Goal: Task Accomplishment & Management: Use online tool/utility

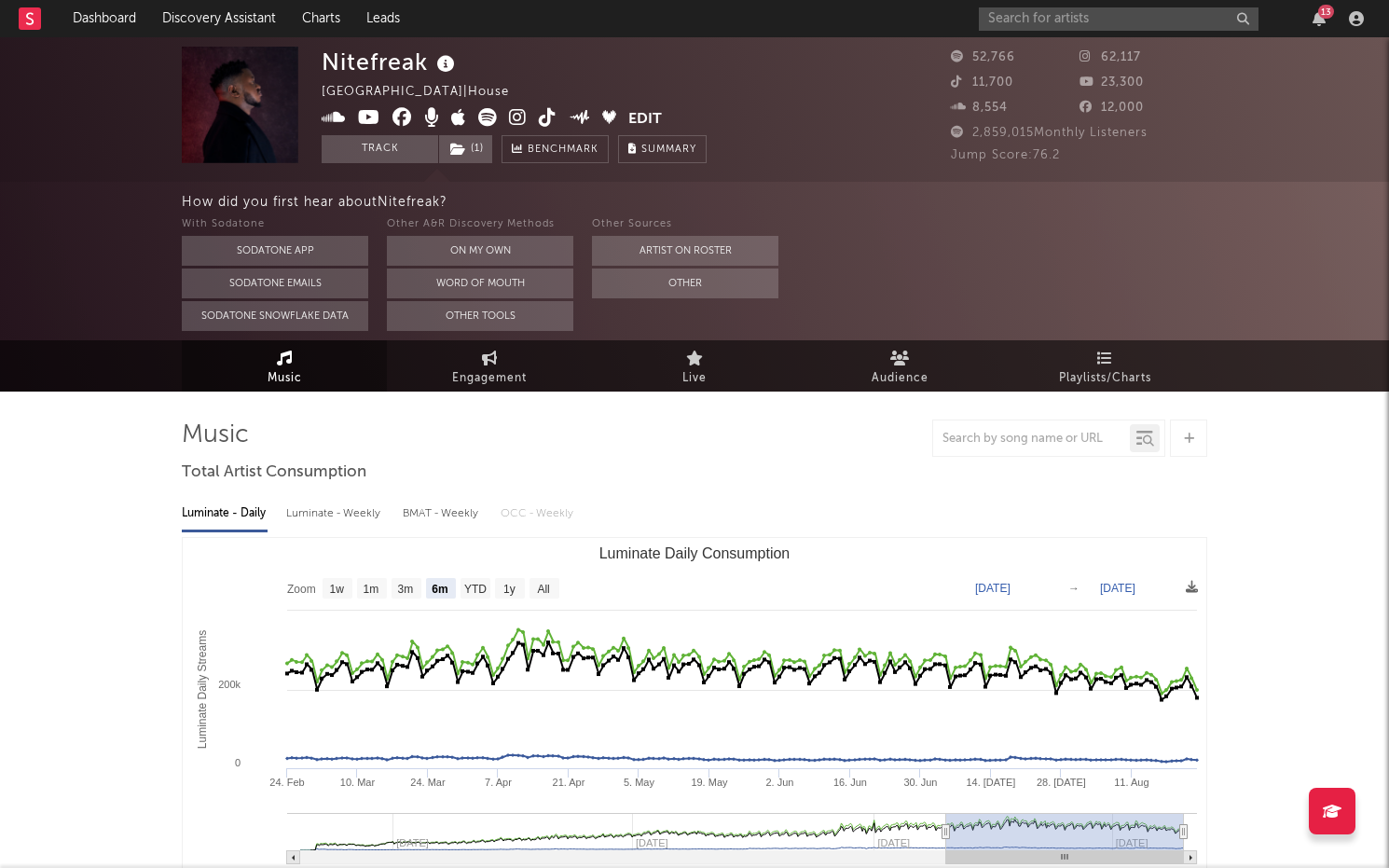
select select "6m"
click at [1316, 19] on icon "button" at bounding box center [1320, 19] width 13 height 15
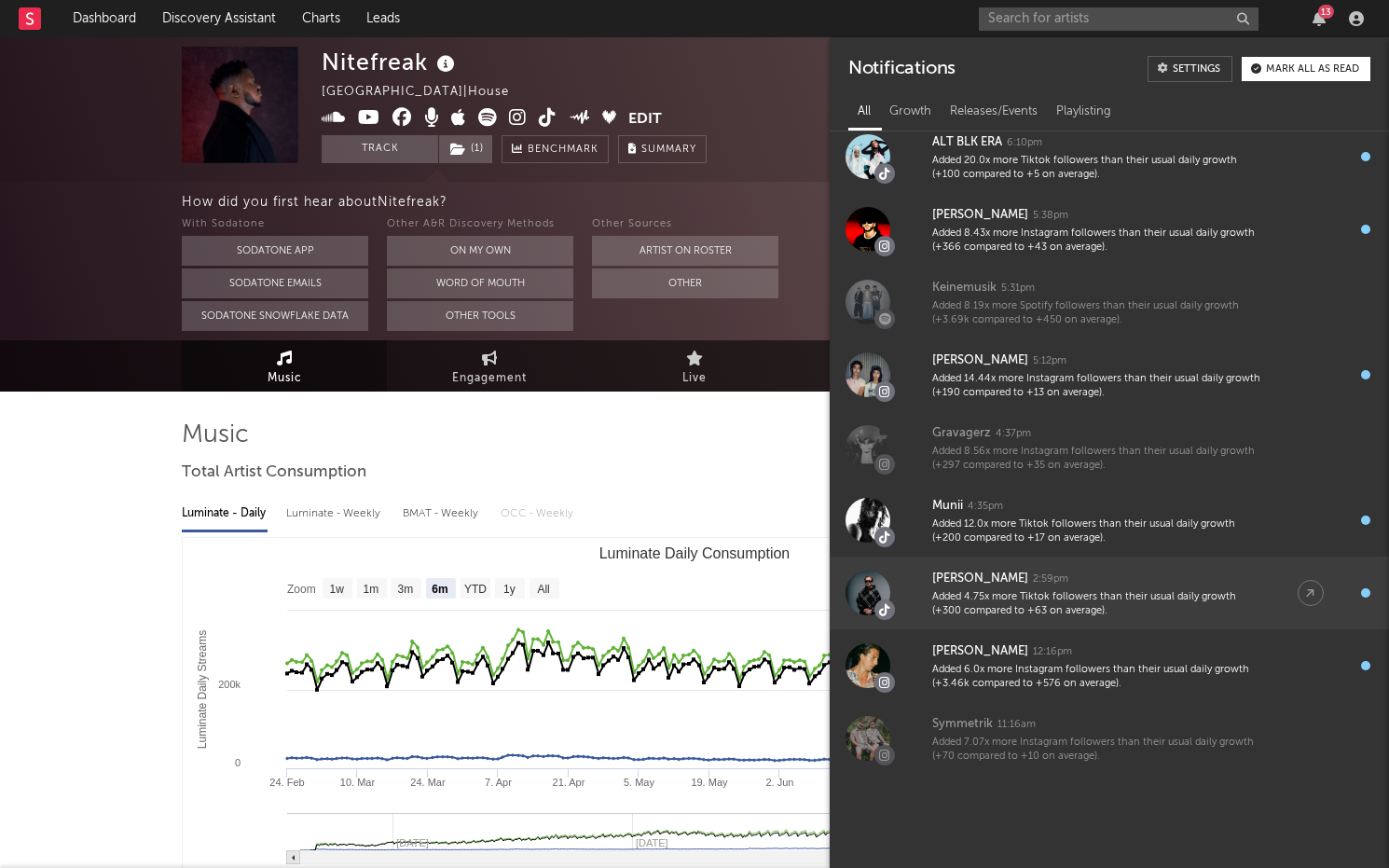
scroll to position [760, 0]
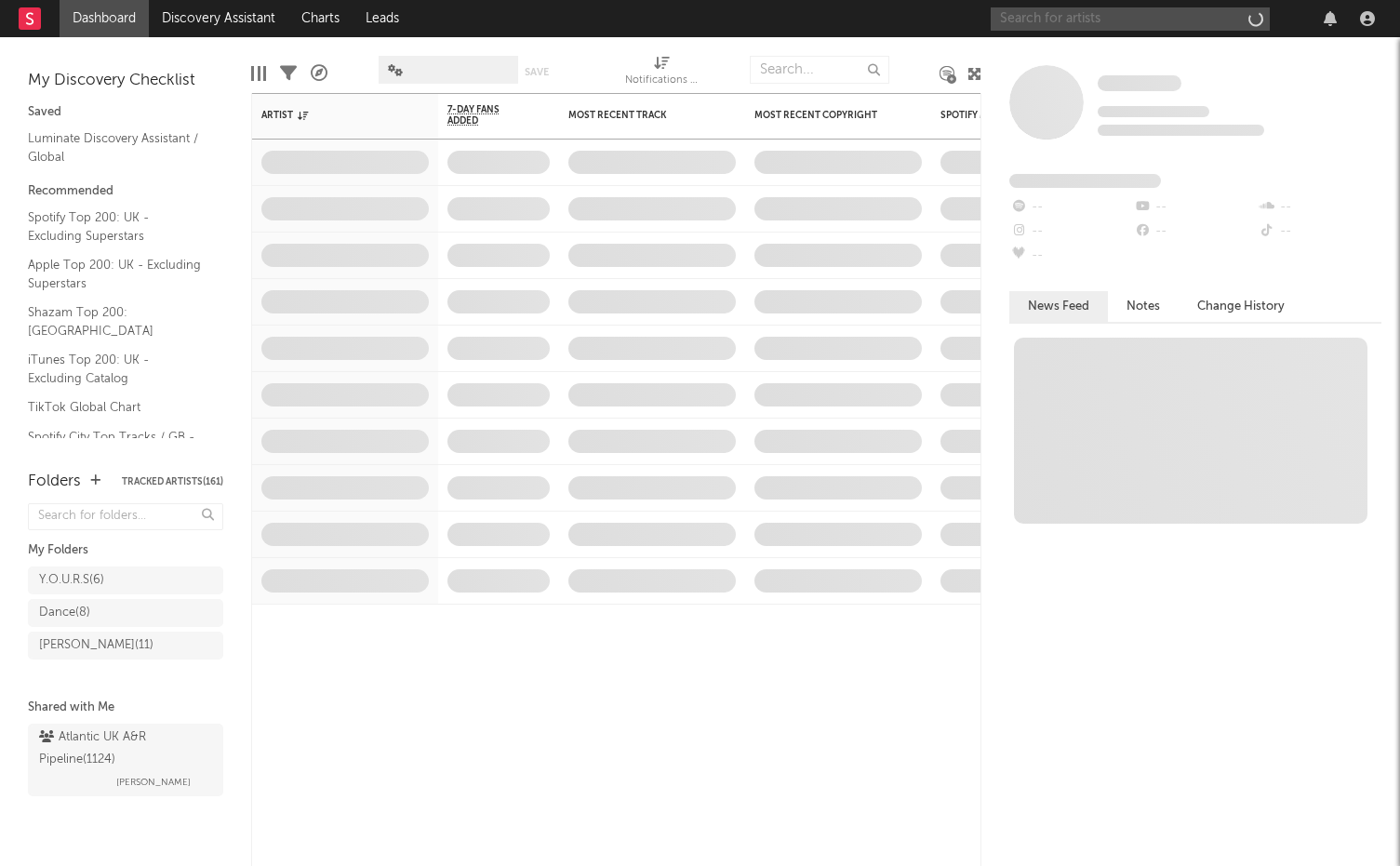
click at [1142, 13] on input "text" at bounding box center [1130, 19] width 279 height 23
click at [1338, 23] on div "13" at bounding box center [1330, 19] width 28 height 15
click at [1334, 23] on icon "button" at bounding box center [1330, 19] width 13 height 15
